Goal: Information Seeking & Learning: Learn about a topic

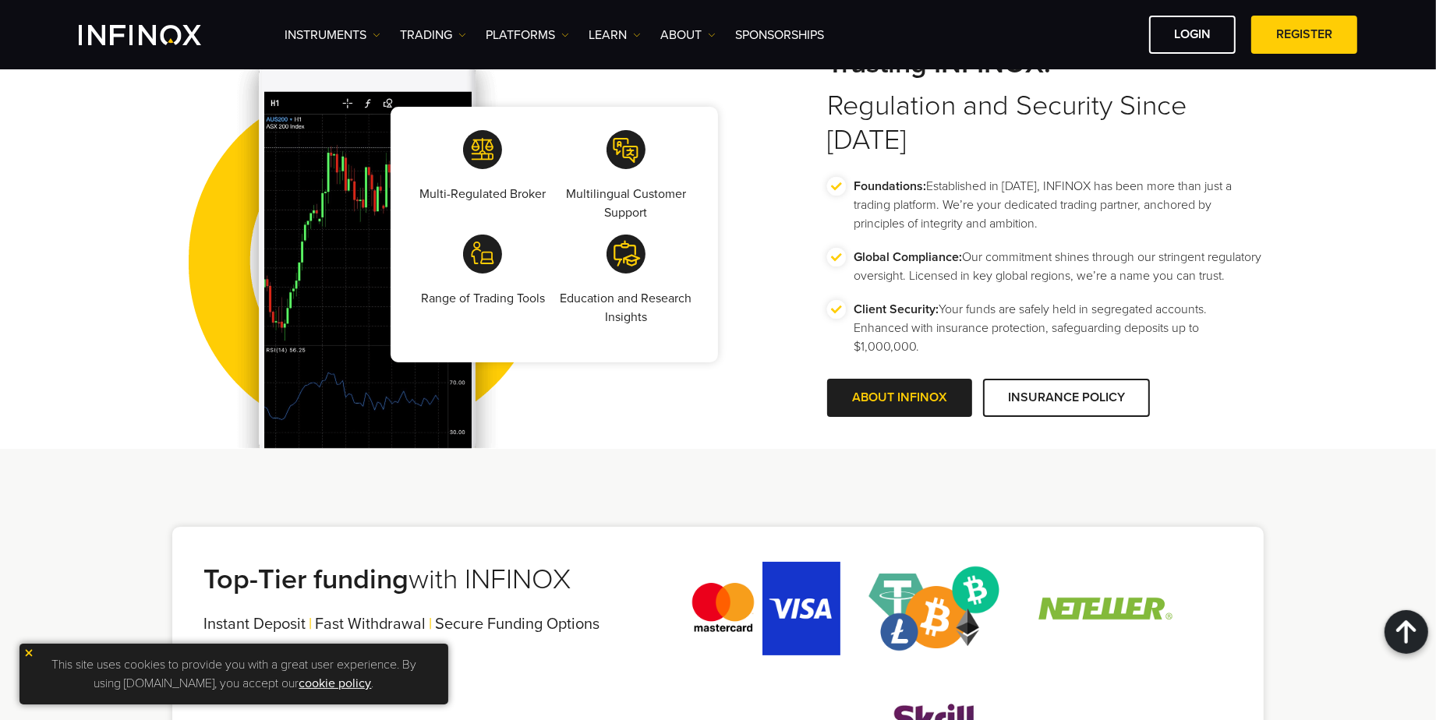
scroll to position [3455, 0]
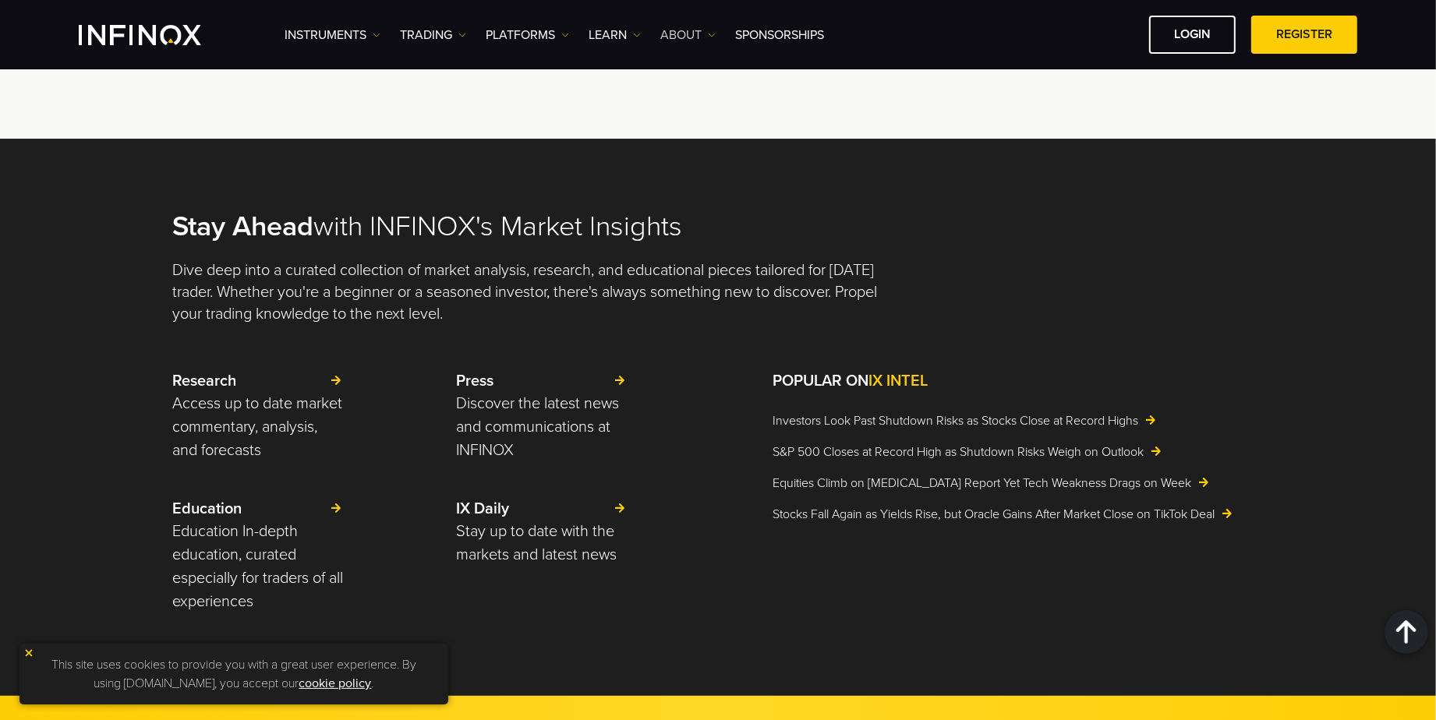
click at [710, 35] on img at bounding box center [712, 35] width 8 height 8
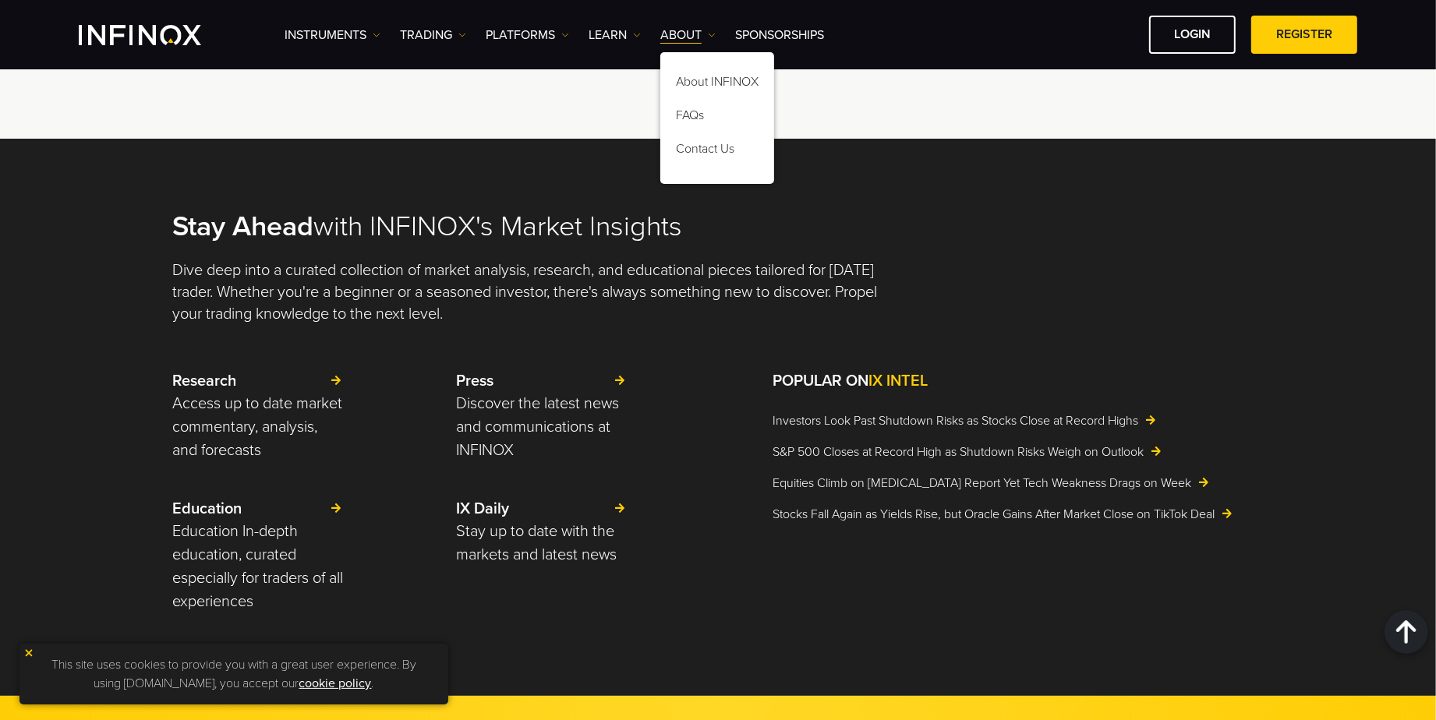
click at [705, 64] on div "About INFINOX FAQs" at bounding box center [717, 118] width 114 height 132
click at [705, 76] on link "About INFINOX" at bounding box center [717, 85] width 114 height 34
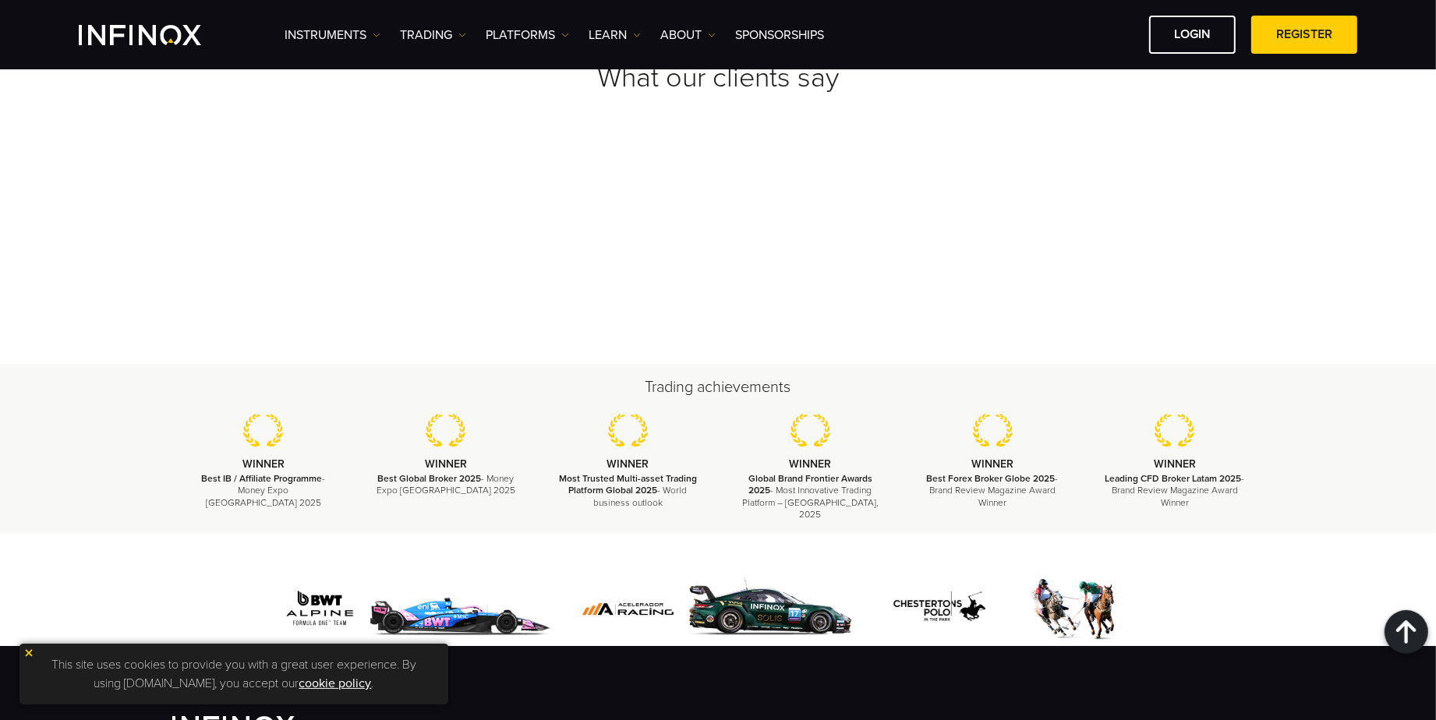
scroll to position [5633, 0]
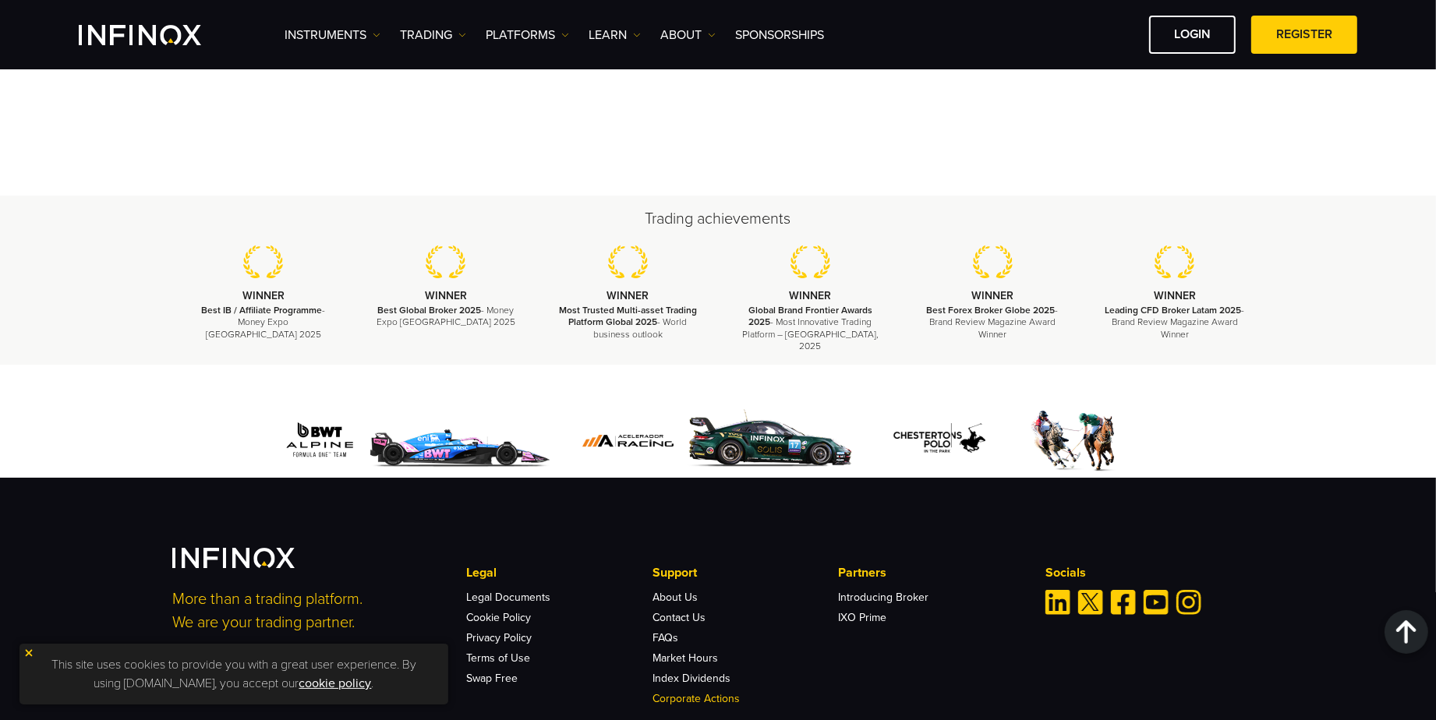
click at [715, 692] on link "Corporate Actions" at bounding box center [695, 698] width 87 height 13
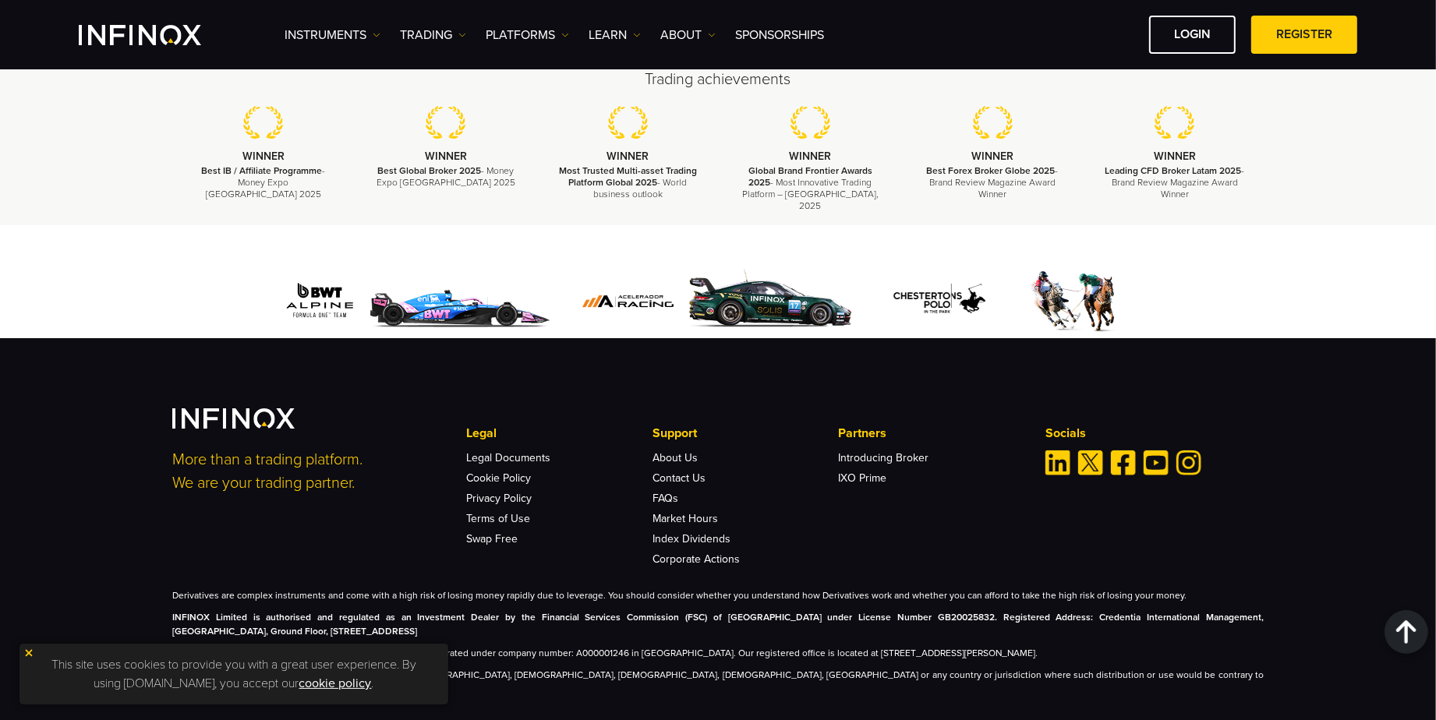
scroll to position [3244, 0]
